Goal: Find specific page/section: Find specific page/section

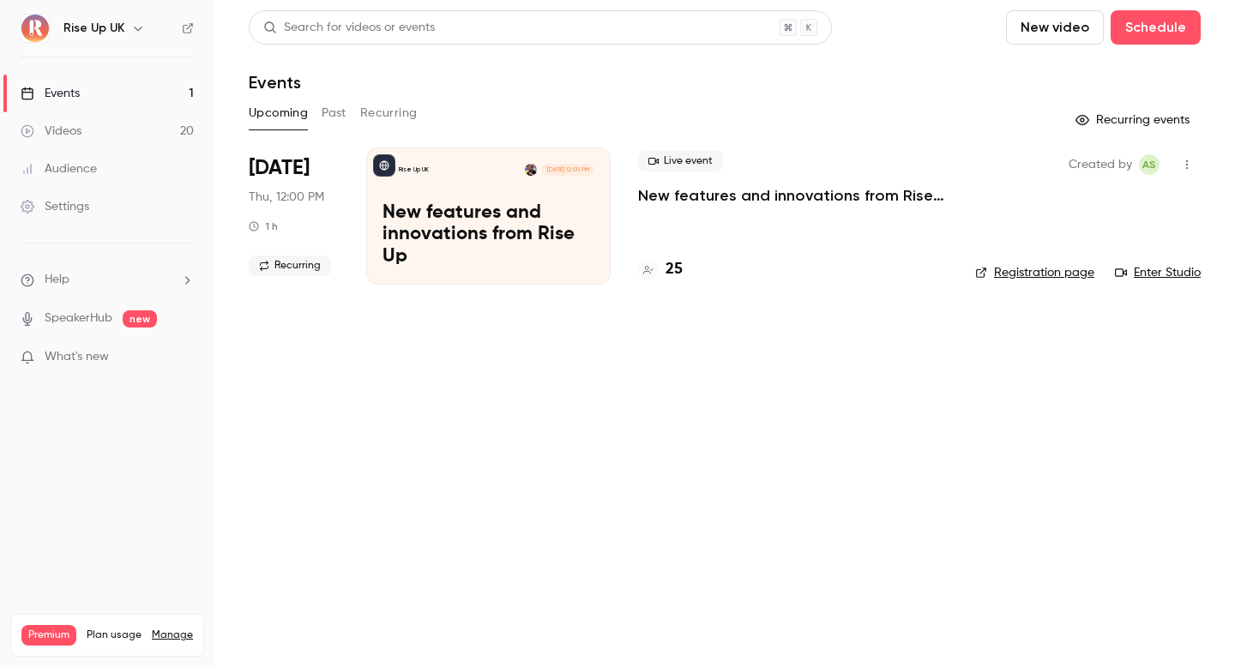
click at [124, 27] on div "Rise Up UK" at bounding box center [115, 28] width 105 height 21
click at [134, 27] on icon "button" at bounding box center [138, 28] width 14 height 14
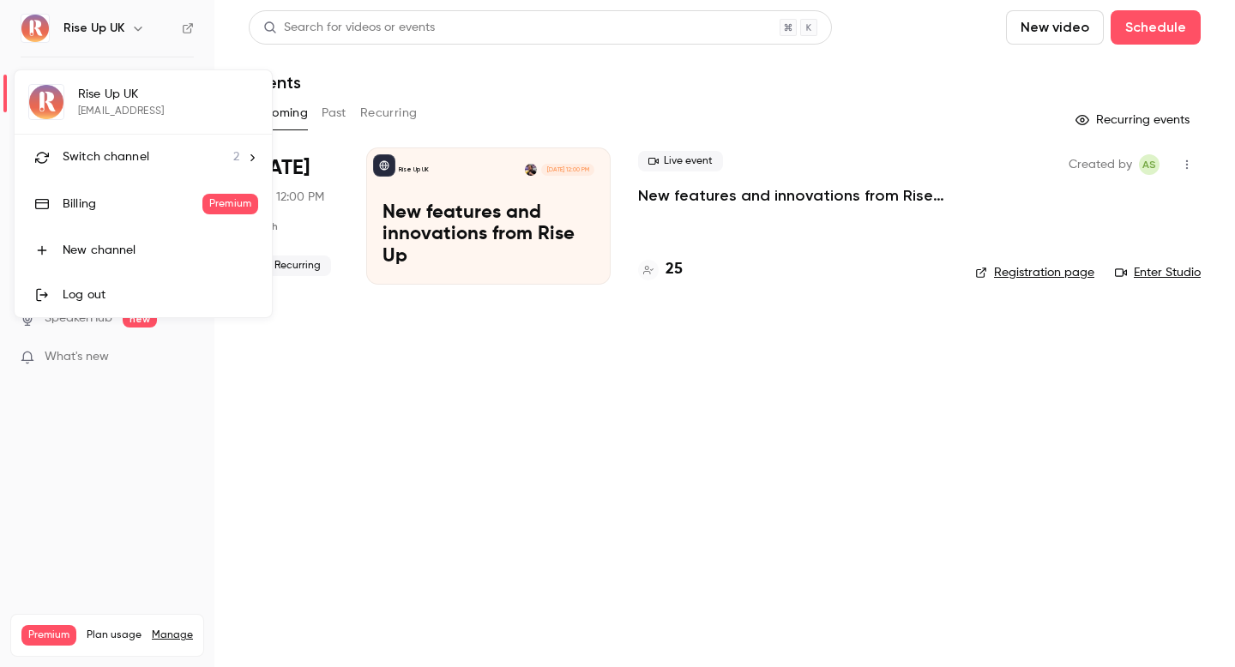
click at [140, 146] on li "Switch channel 2" at bounding box center [143, 157] width 257 height 45
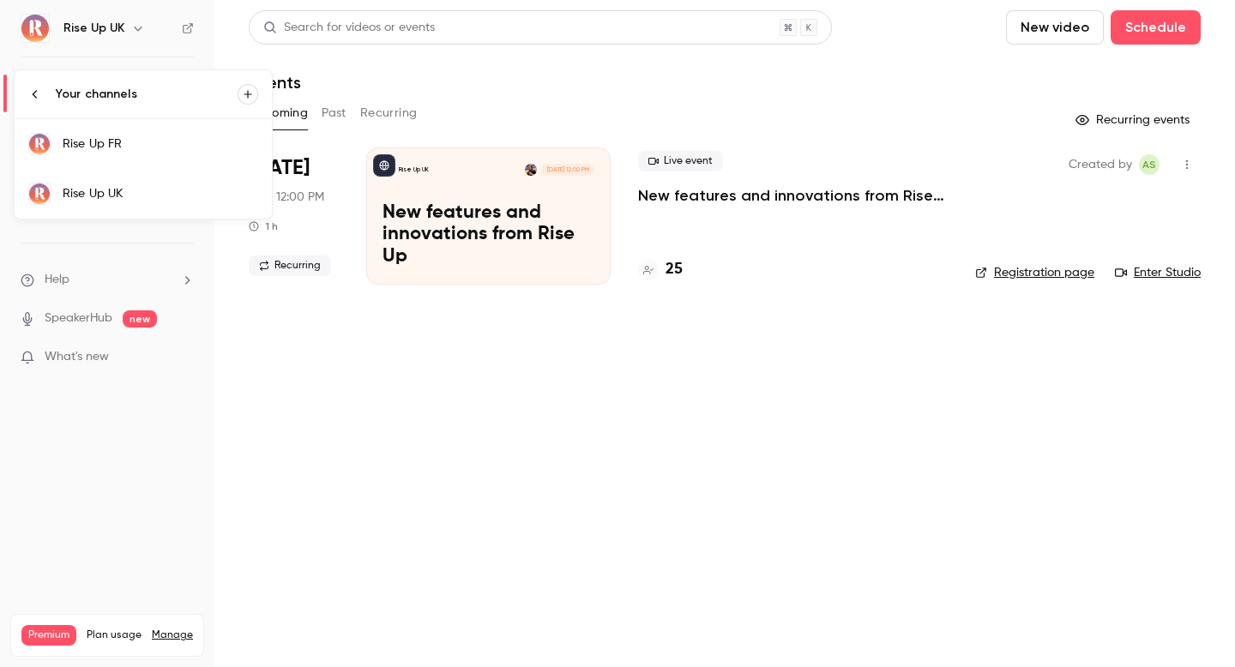
click at [142, 136] on div "Rise Up FR" at bounding box center [161, 144] width 196 height 17
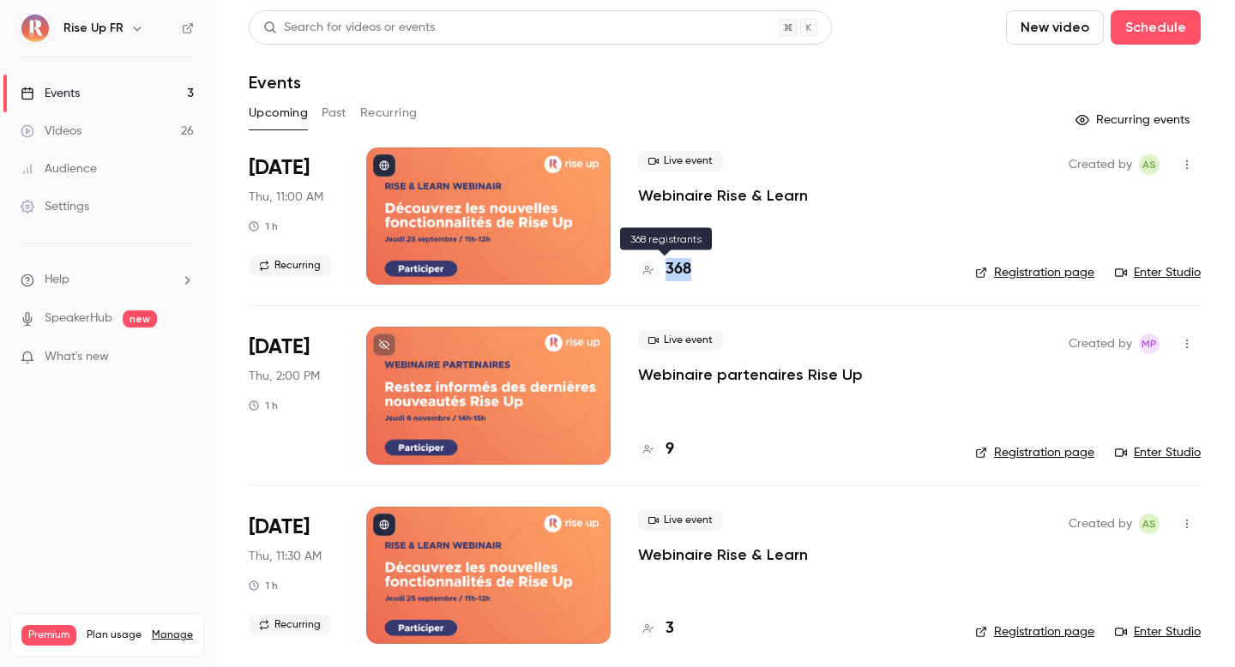
drag, startPoint x: 709, startPoint y: 281, endPoint x: 662, endPoint y: 275, distance: 47.5
click at [662, 275] on div "368" at bounding box center [793, 269] width 310 height 23
click at [825, 241] on div "Live event Webinaire Rise & Learn 368" at bounding box center [793, 216] width 310 height 137
click at [676, 270] on h4 "368" at bounding box center [679, 269] width 26 height 23
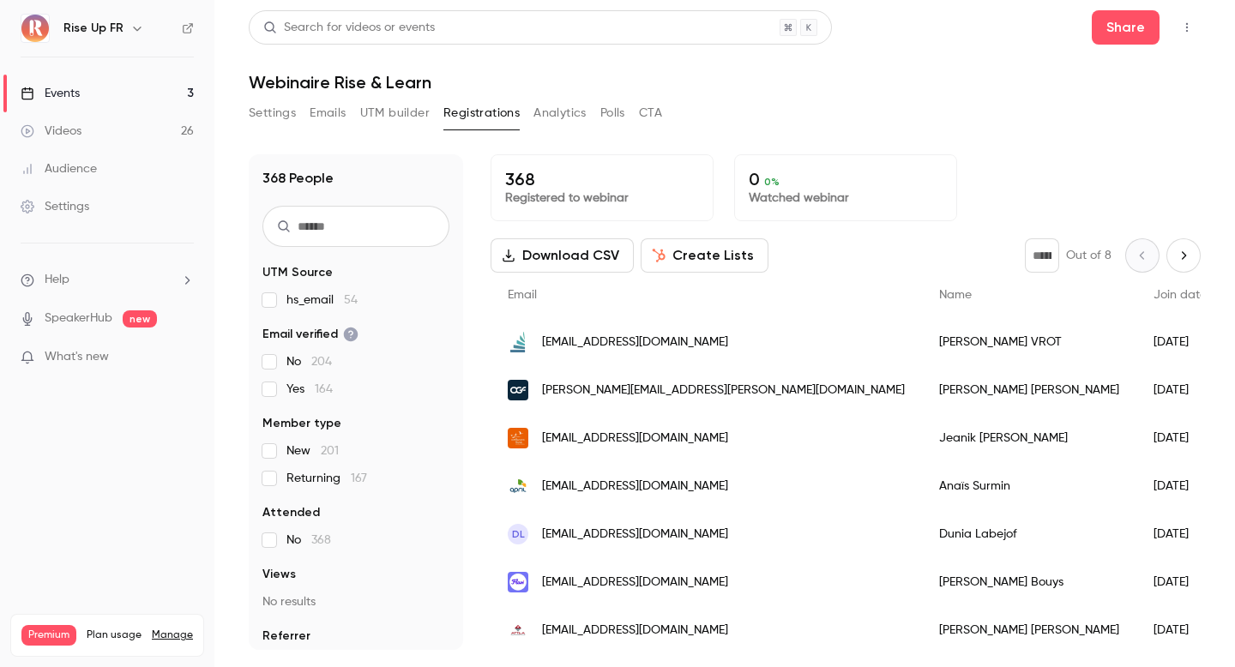
click at [378, 232] on input "text" at bounding box center [356, 226] width 187 height 41
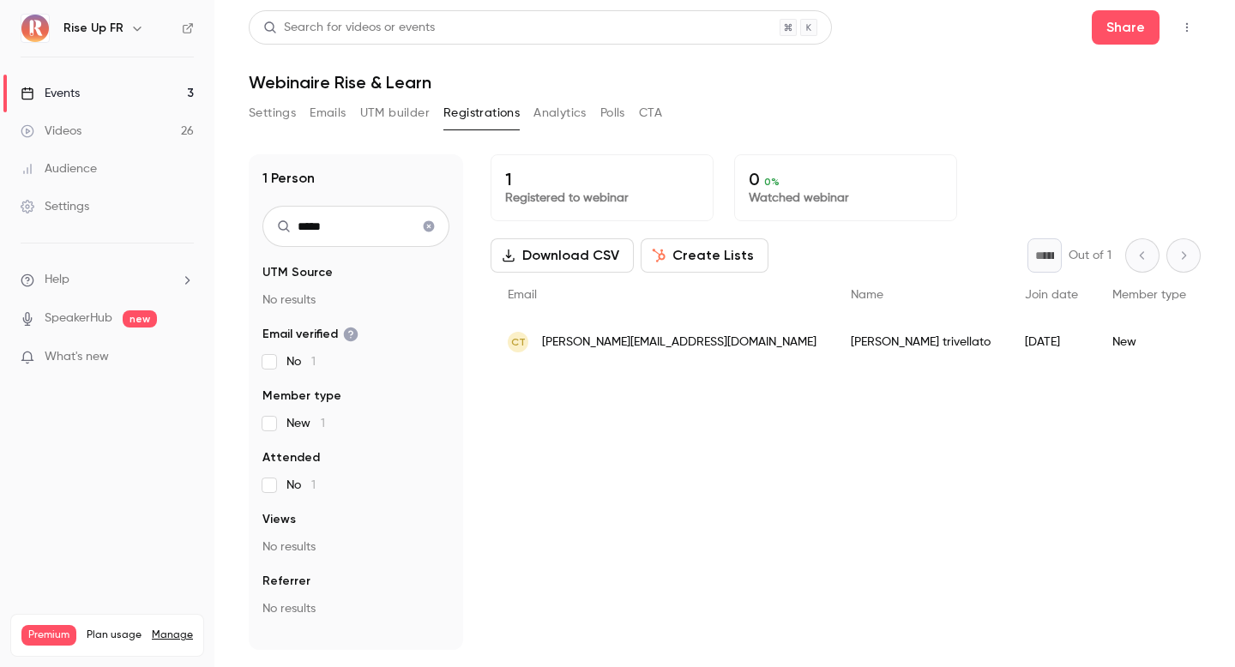
type input "*****"
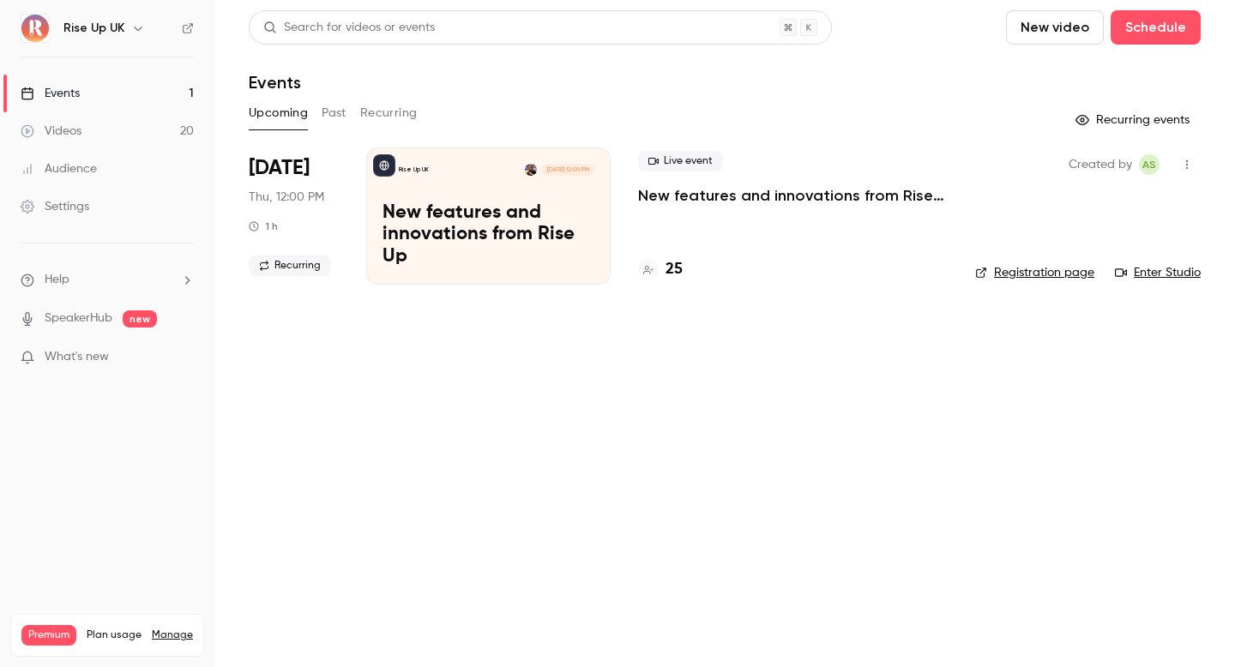
click at [131, 28] on icon "button" at bounding box center [138, 28] width 14 height 14
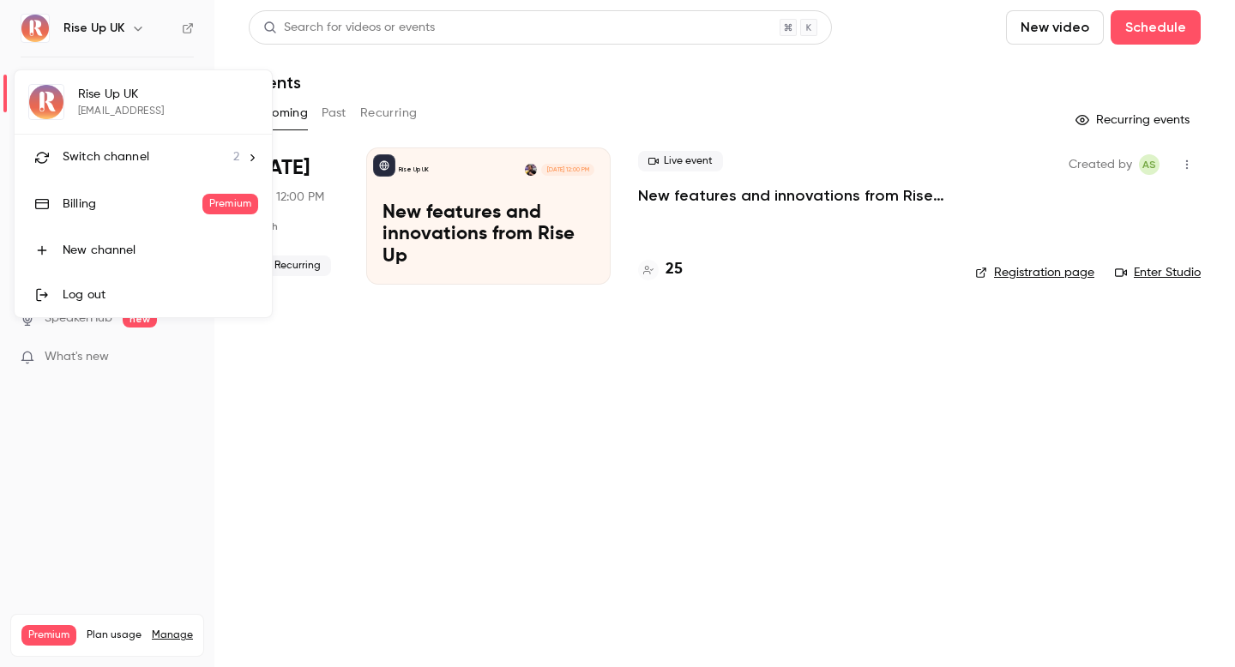
click at [140, 162] on span "Switch channel" at bounding box center [106, 157] width 87 height 18
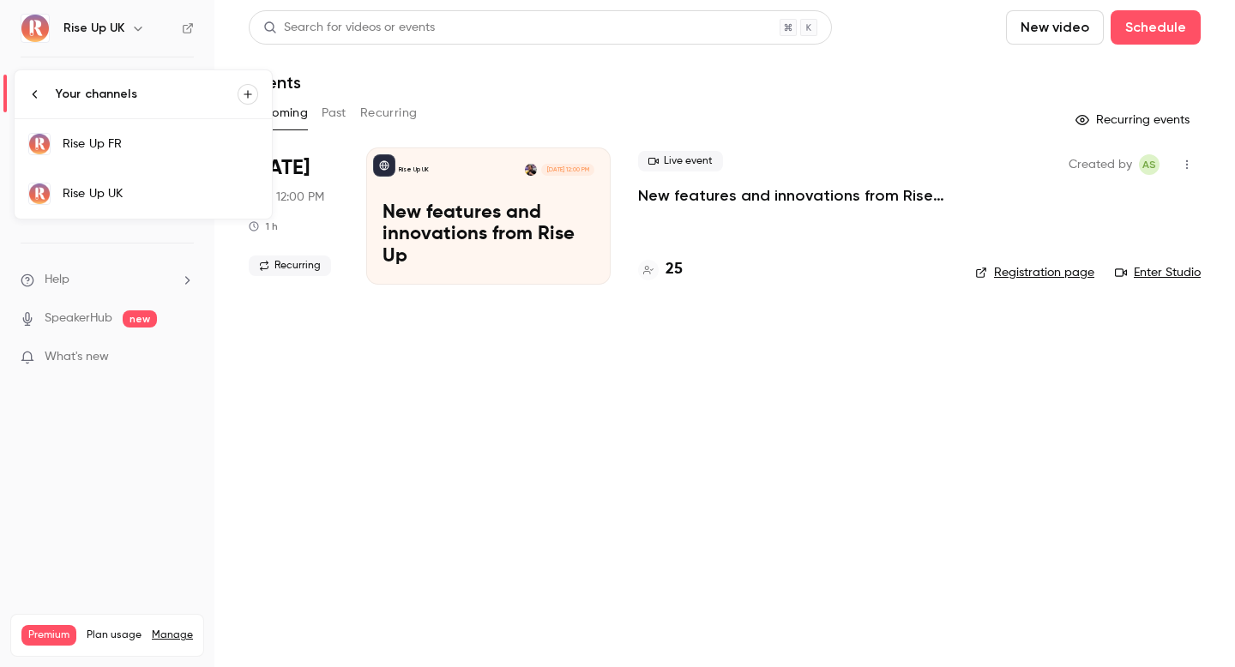
click at [134, 149] on div "Rise Up FR" at bounding box center [161, 144] width 196 height 17
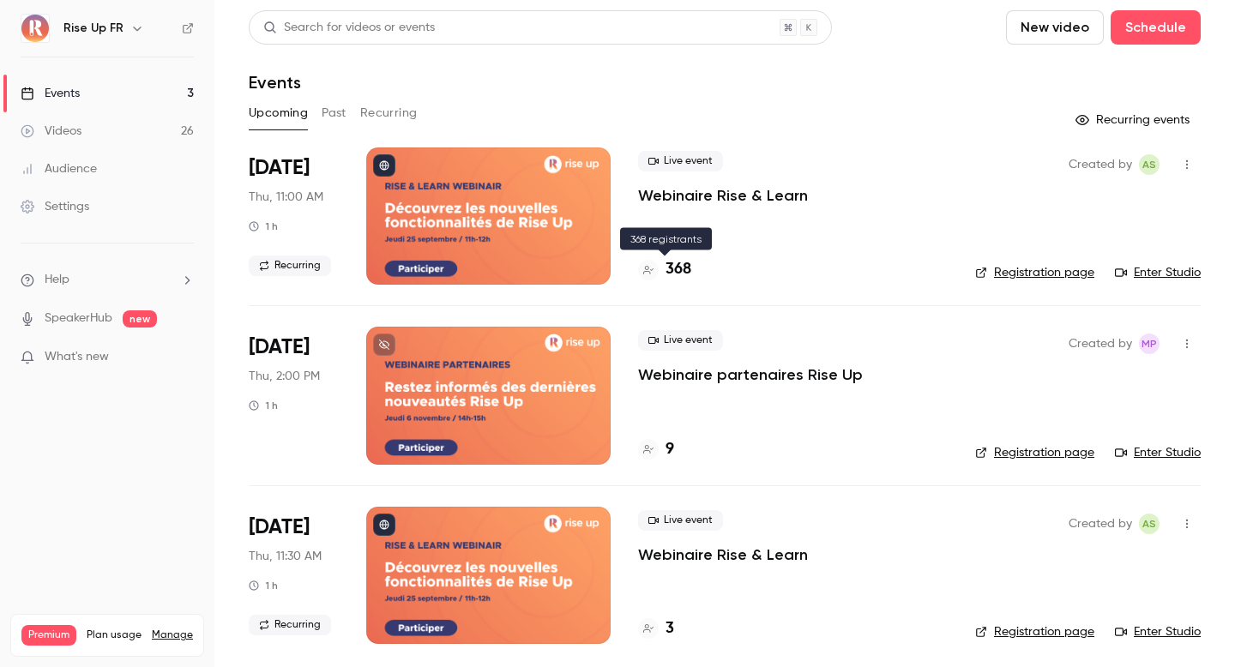
click at [670, 271] on h4 "368" at bounding box center [679, 269] width 26 height 23
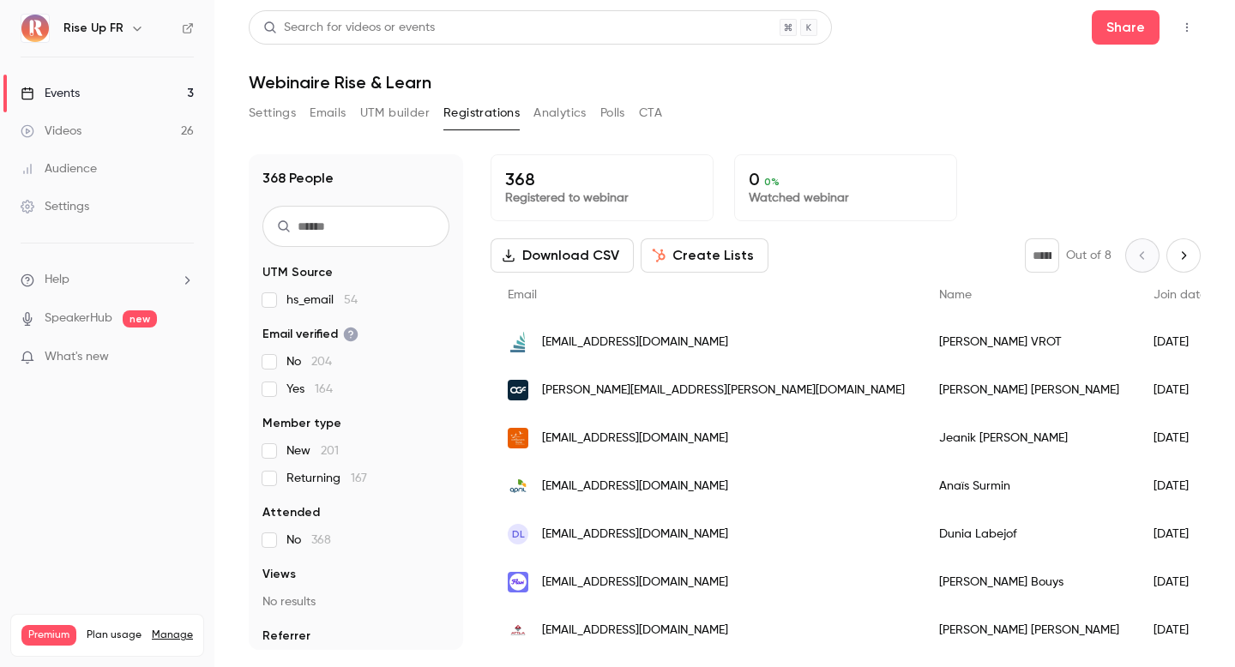
click at [378, 226] on input "text" at bounding box center [356, 226] width 187 height 41
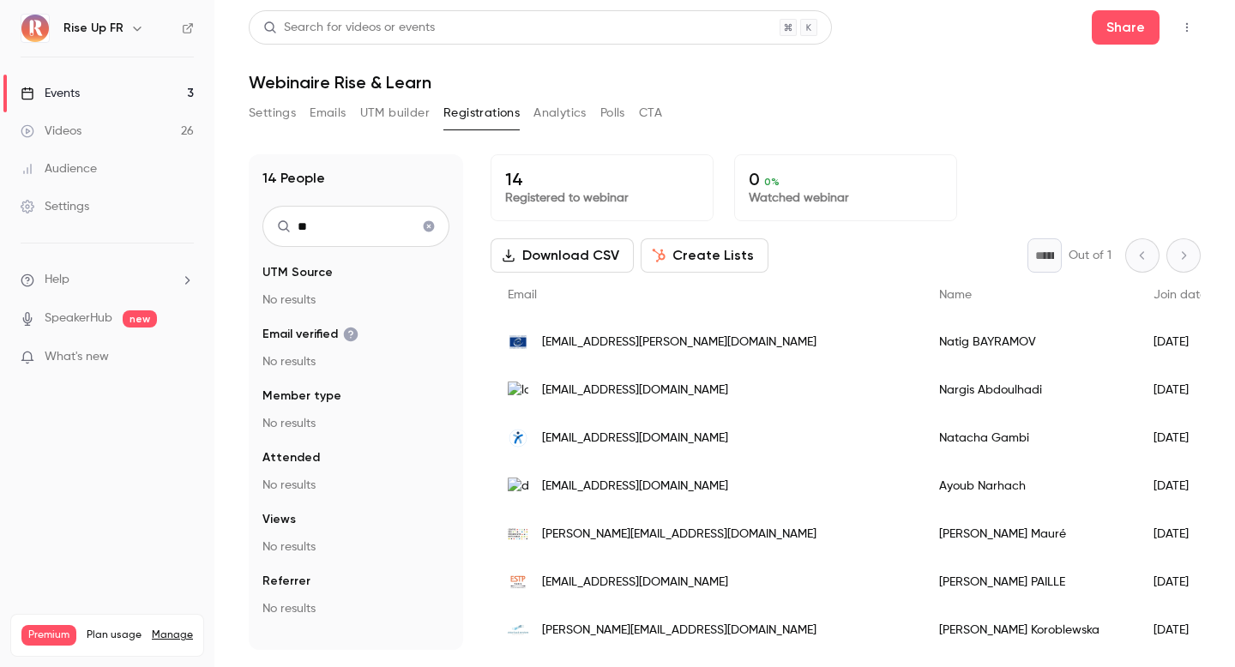
type input "*"
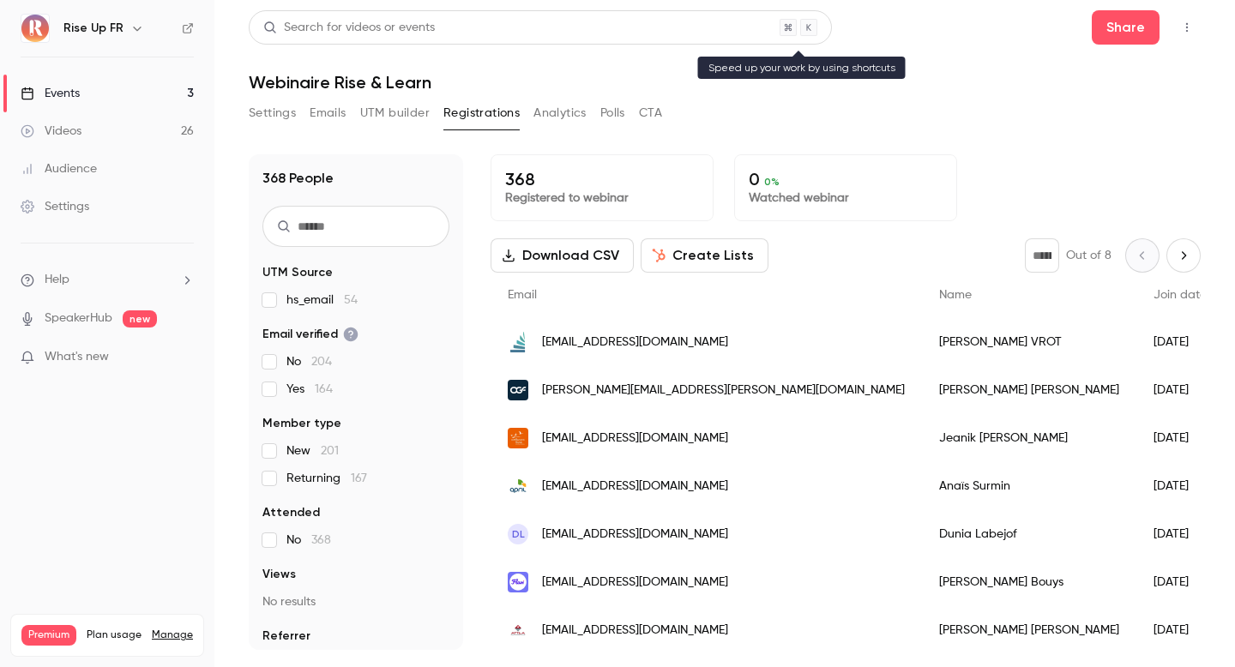
click at [499, 29] on div "Search for videos or events" at bounding box center [540, 27] width 583 height 34
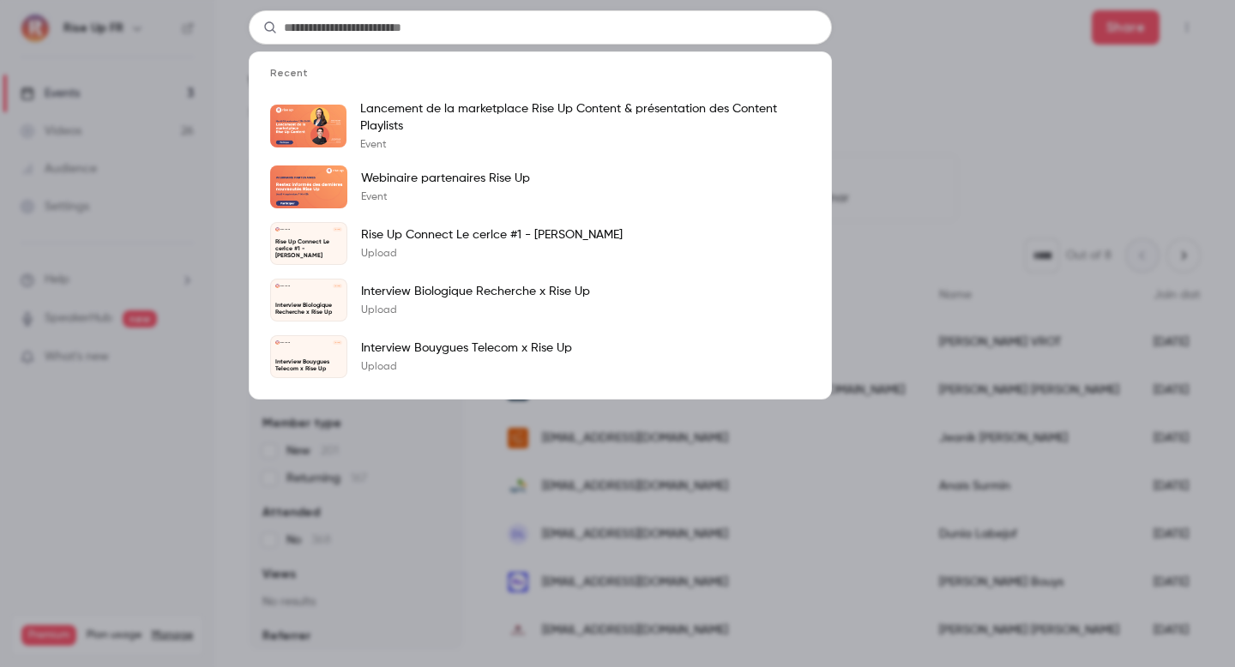
click at [897, 33] on div "Recent Lancement de la marketplace Rise Up Content & présentation des Content P…" at bounding box center [617, 333] width 1235 height 667
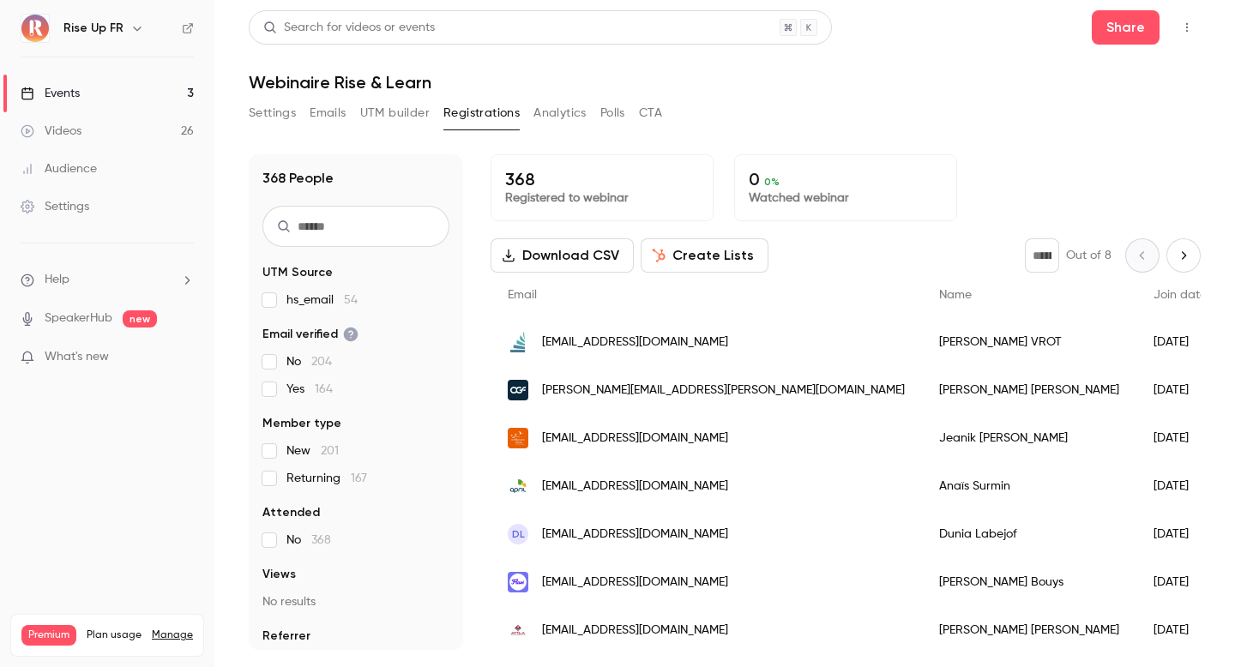
click at [363, 227] on input "text" at bounding box center [356, 226] width 187 height 41
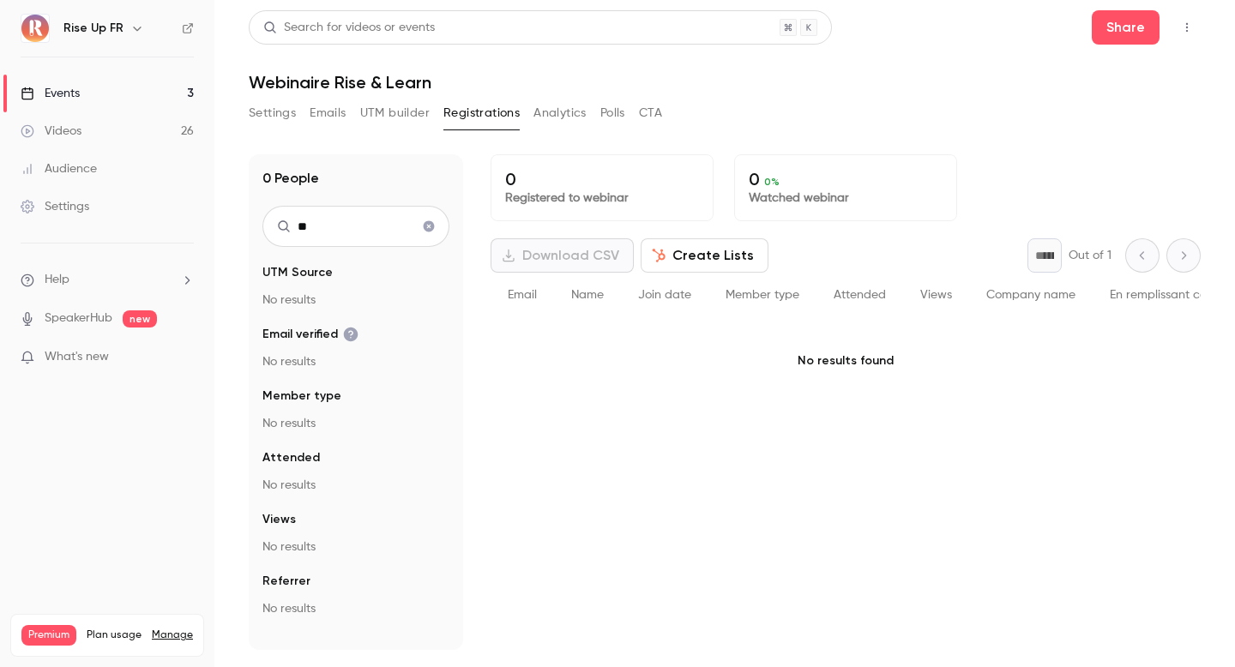
type input "*"
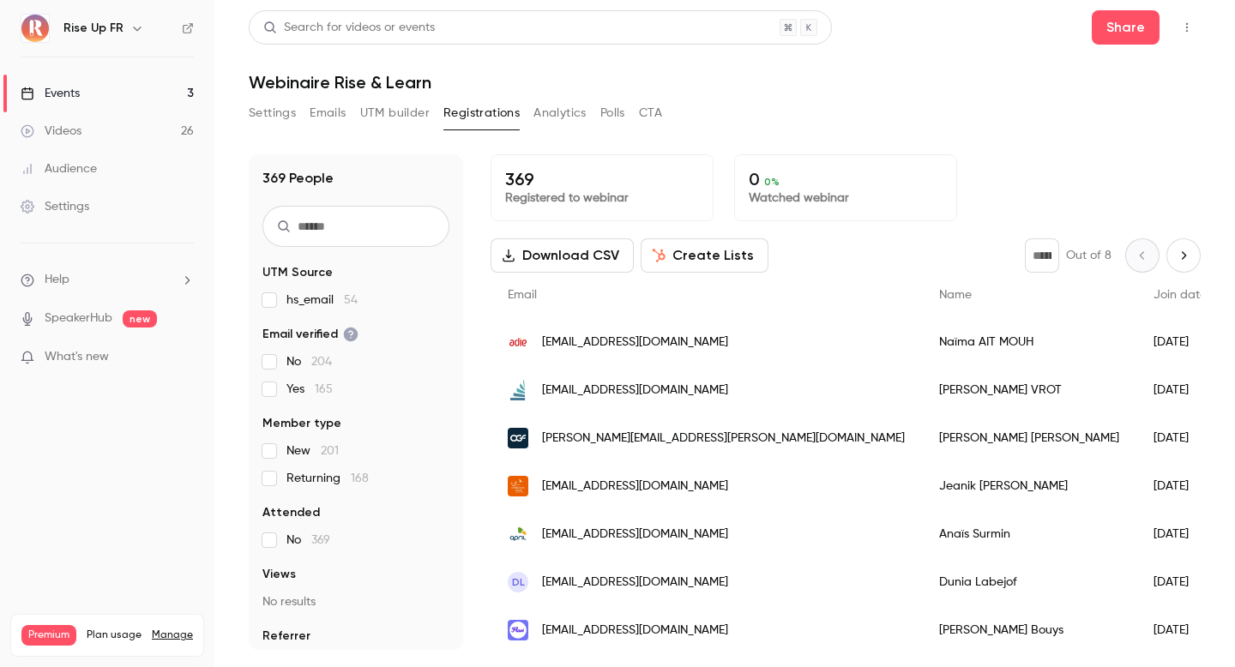
click at [343, 230] on input "text" at bounding box center [356, 226] width 187 height 41
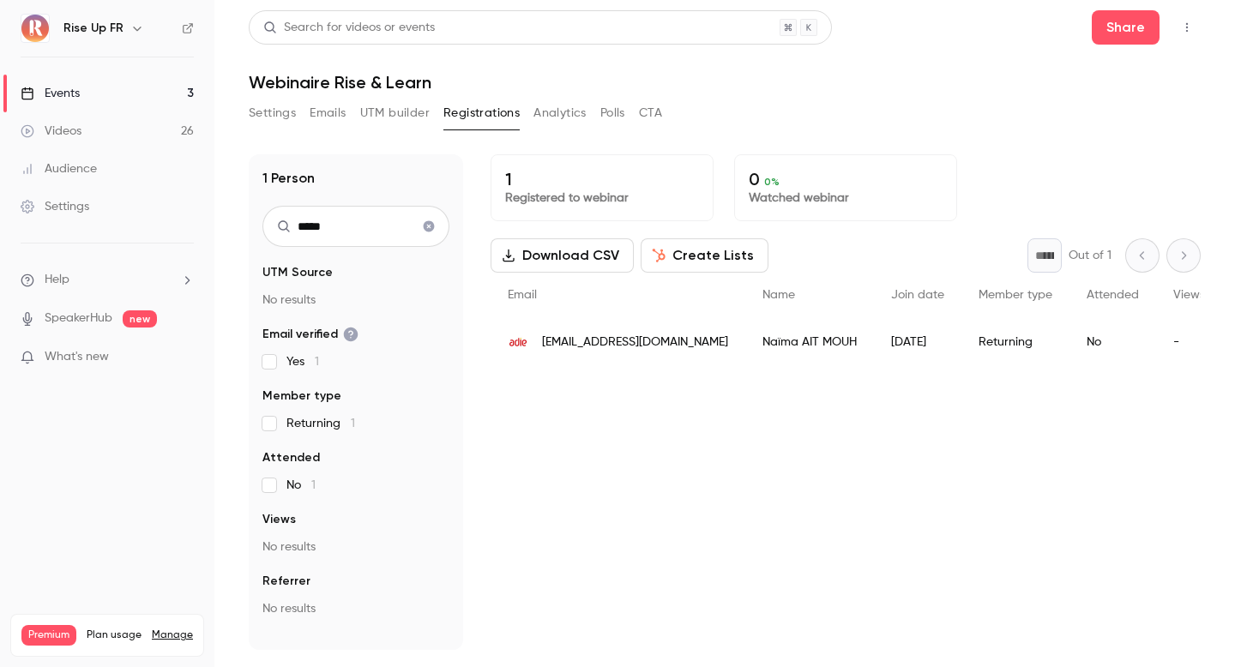
type input "*****"
click at [1058, 436] on div "1 Registered to webinar 0 0 % Watched webinar Download CSV Create Lists * Out o…" at bounding box center [846, 402] width 710 height 496
